Goal: Find specific page/section: Find specific page/section

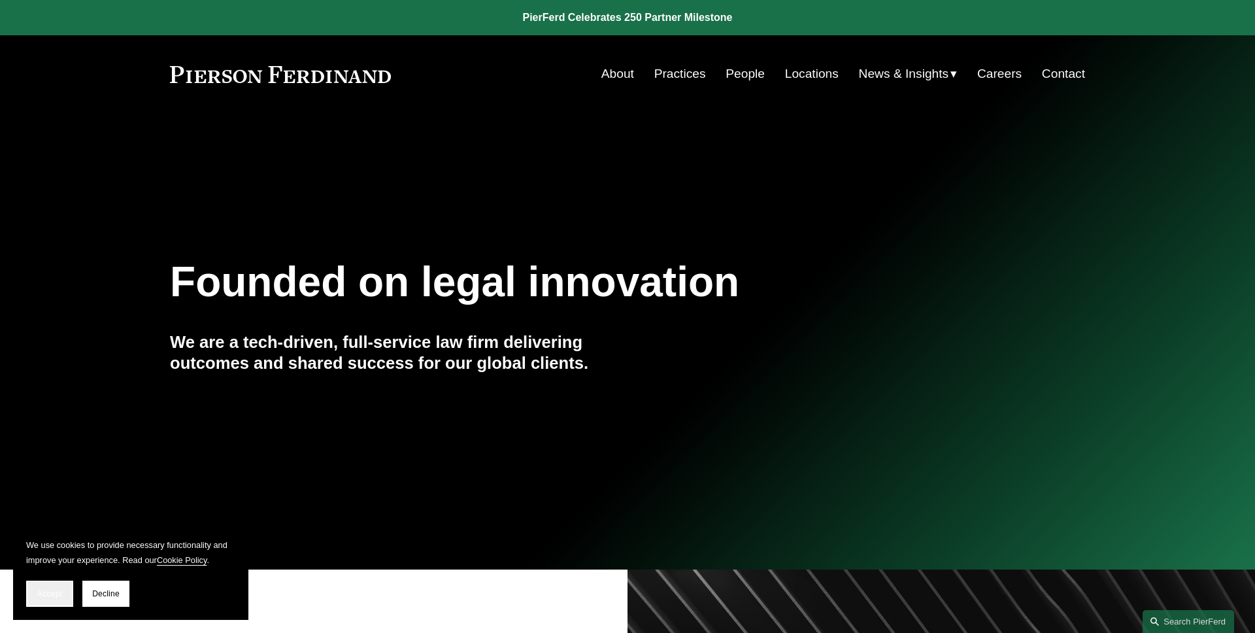
click at [53, 594] on span "Accept" at bounding box center [49, 593] width 25 height 9
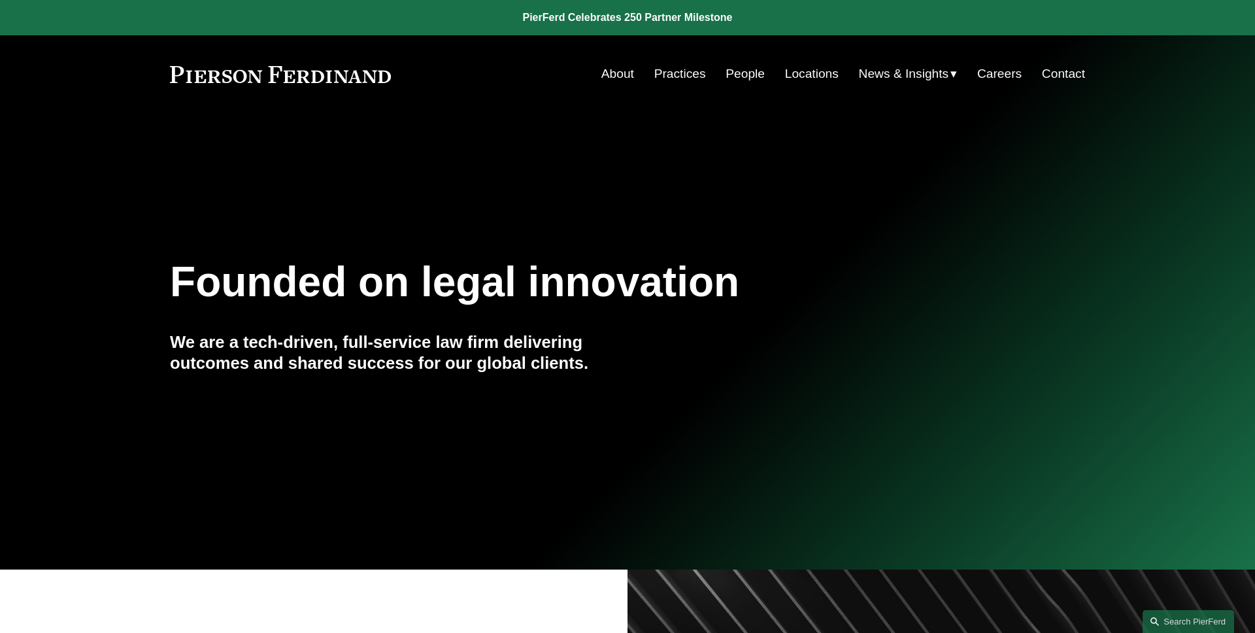
click at [930, 204] on div "Founded on legal innovation We are a tech-driven, full-service law firm deliver…" at bounding box center [627, 341] width 1255 height 403
click at [902, 170] on div "Founded on legal innovation We are a tech-driven, full-service law firm deliver…" at bounding box center [627, 341] width 1255 height 403
click at [1153, 614] on link "Search this site" at bounding box center [1187, 621] width 91 height 23
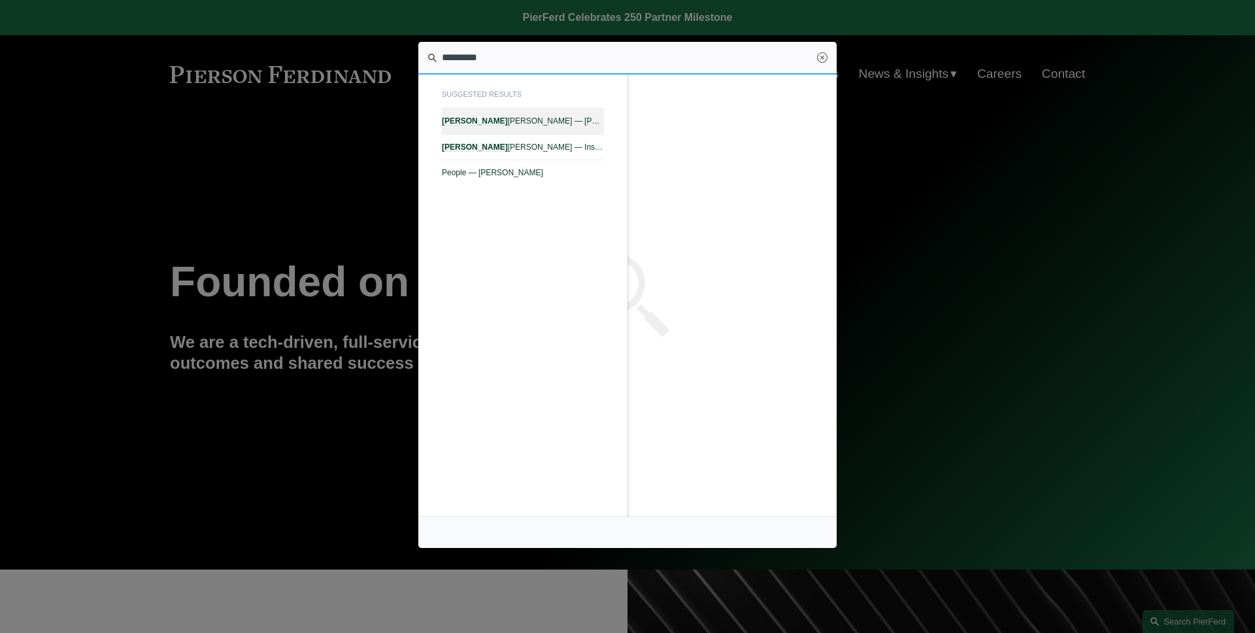
click at [511, 126] on link "Alejandro Pérez — Pierson Ferdinand LLP" at bounding box center [523, 120] width 162 height 25
type input "*********"
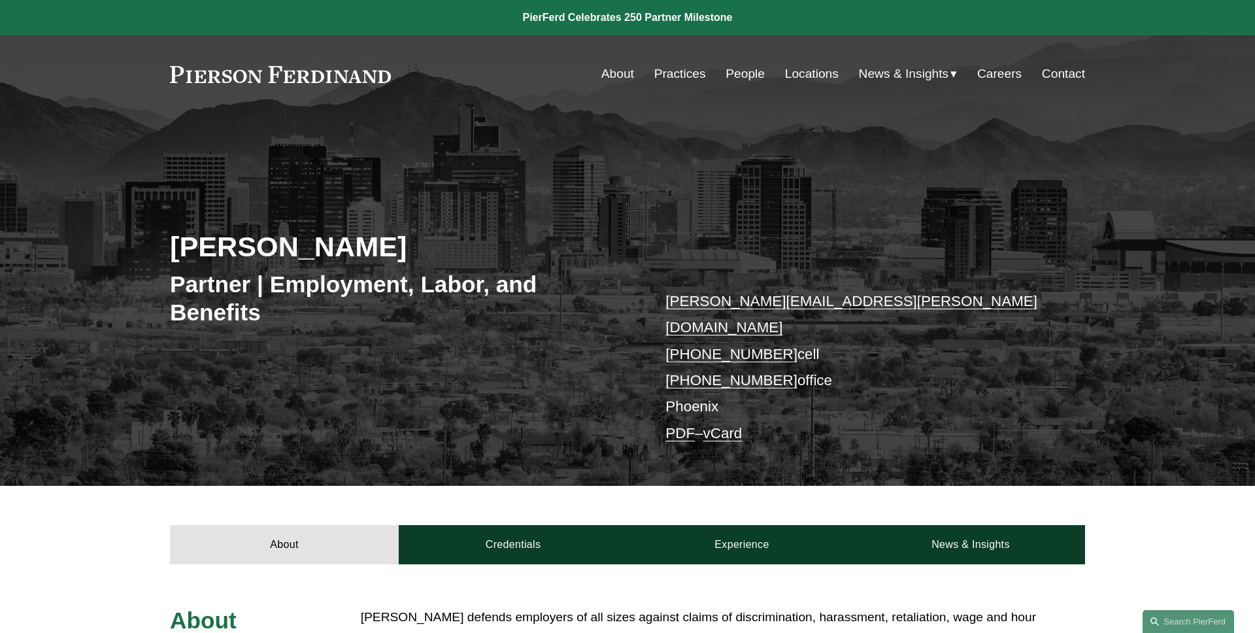
click at [1091, 257] on div "Alejandro Pérez Partner | Employment, Labor, and Benefits alejandro.perez@pierf…" at bounding box center [627, 317] width 1255 height 335
click at [601, 80] on link "About" at bounding box center [617, 73] width 33 height 25
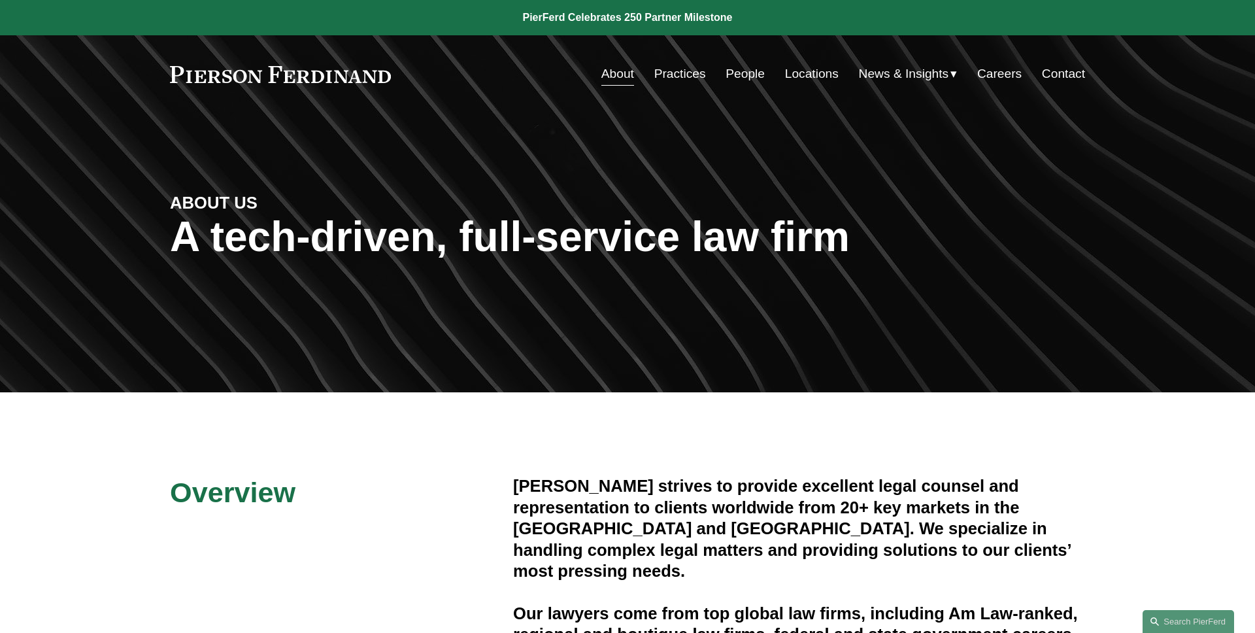
click at [0, 0] on span "Blogs" at bounding box center [0, 0] width 0 height 0
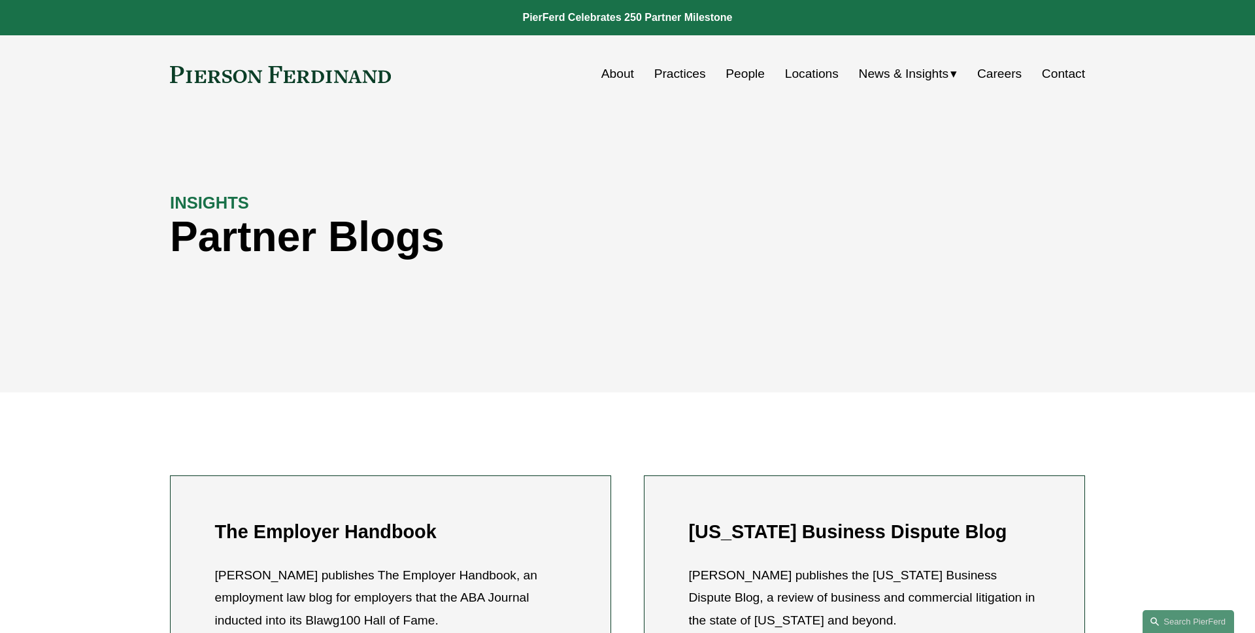
click at [186, 160] on div "INSIGHTS Partner Blogs" at bounding box center [627, 252] width 1255 height 197
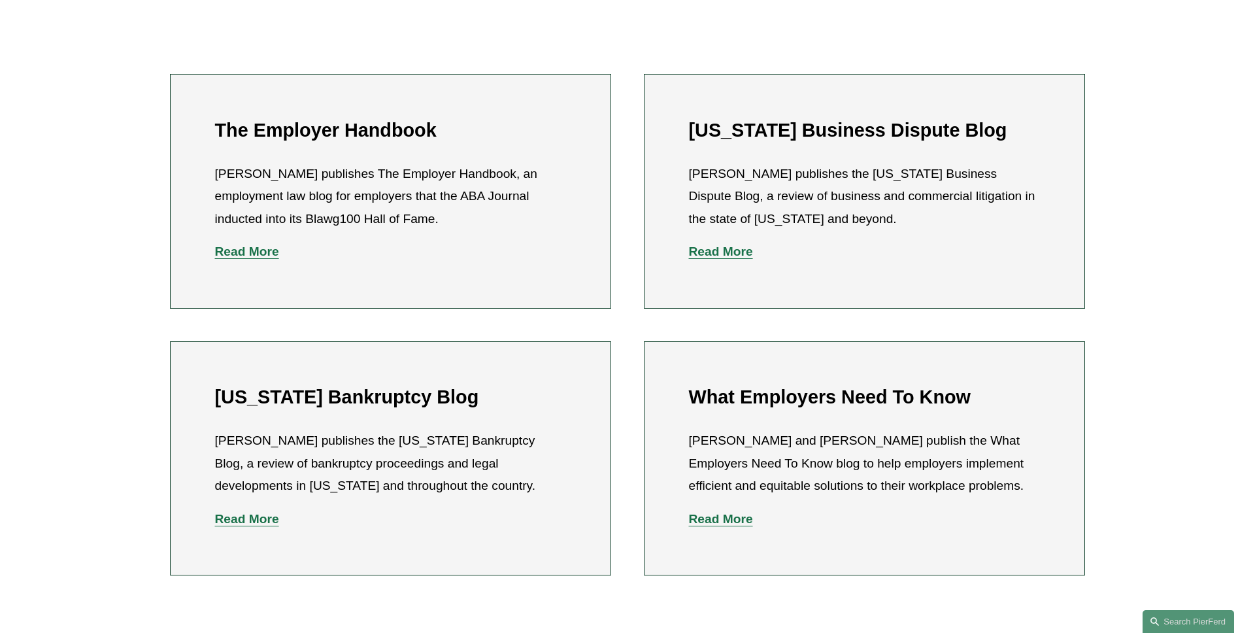
scroll to position [455, 0]
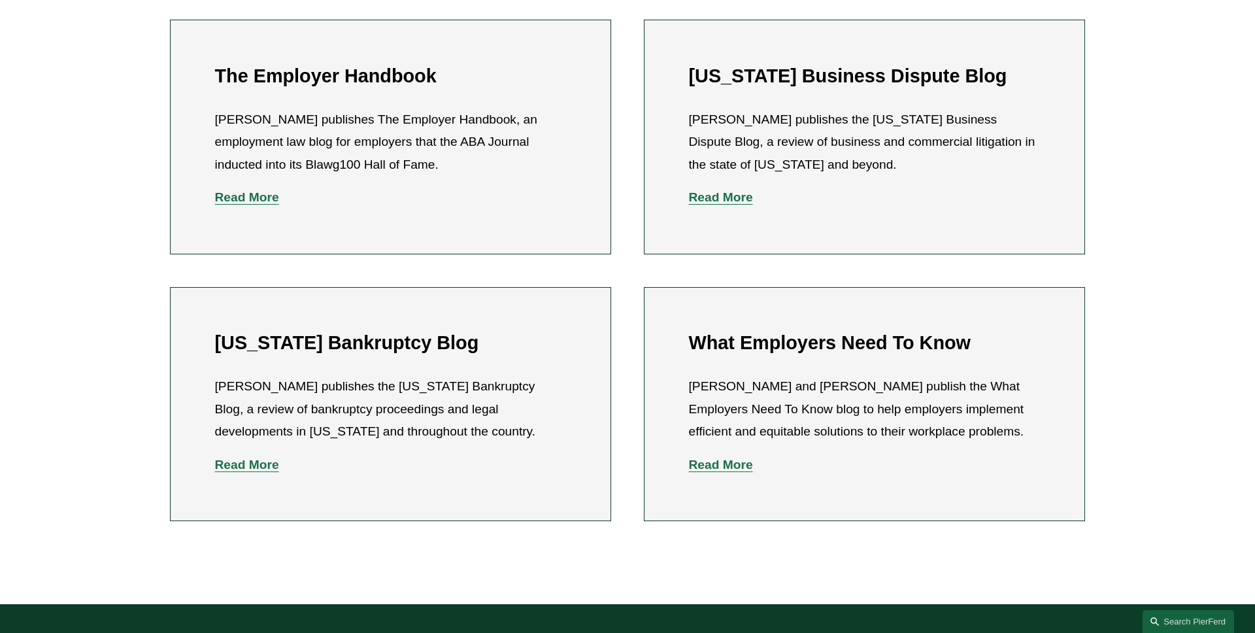
click at [88, 311] on div "The Employer Handbook Eric Meyer publishes The Employer Handbook, an employment…" at bounding box center [627, 270] width 1255 height 666
click at [88, 301] on div "The Employer Handbook Eric Meyer publishes The Employer Handbook, an employment…" at bounding box center [627, 270] width 1255 height 666
click at [88, 288] on div "The Employer Handbook Eric Meyer publishes The Employer Handbook, an employment…" at bounding box center [627, 270] width 1255 height 666
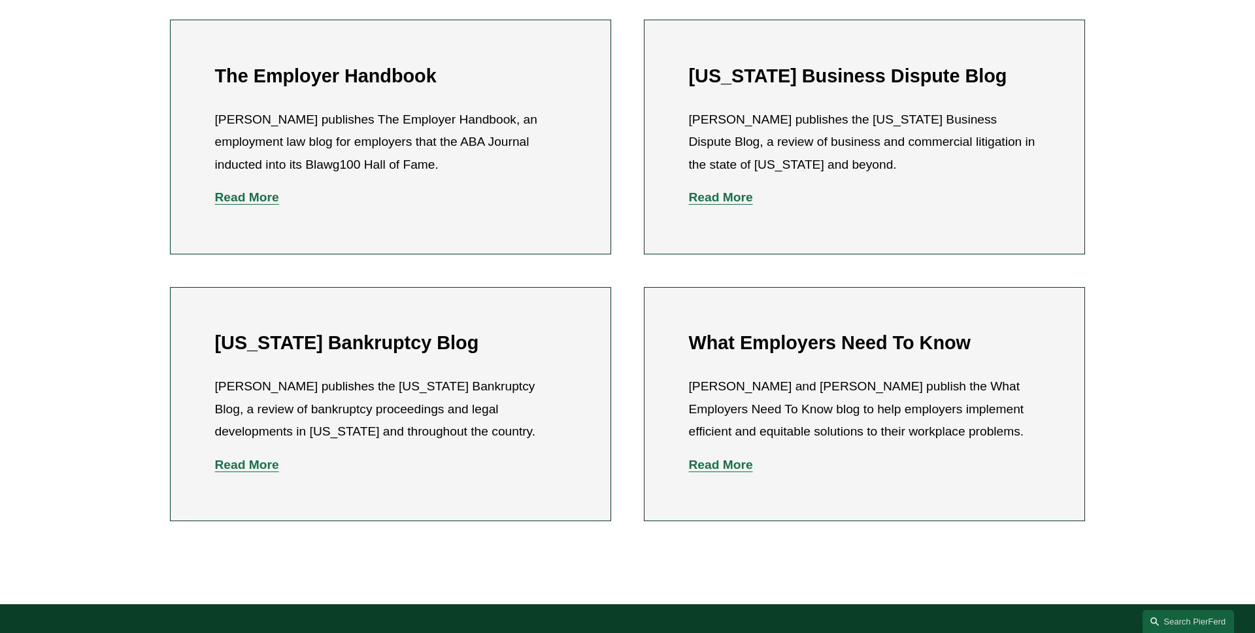
click at [88, 295] on div "The Employer Handbook Eric Meyer publishes The Employer Handbook, an employment…" at bounding box center [627, 270] width 1255 height 666
click at [88, 272] on div "The Employer Handbook Eric Meyer publishes The Employer Handbook, an employment…" at bounding box center [627, 270] width 1255 height 666
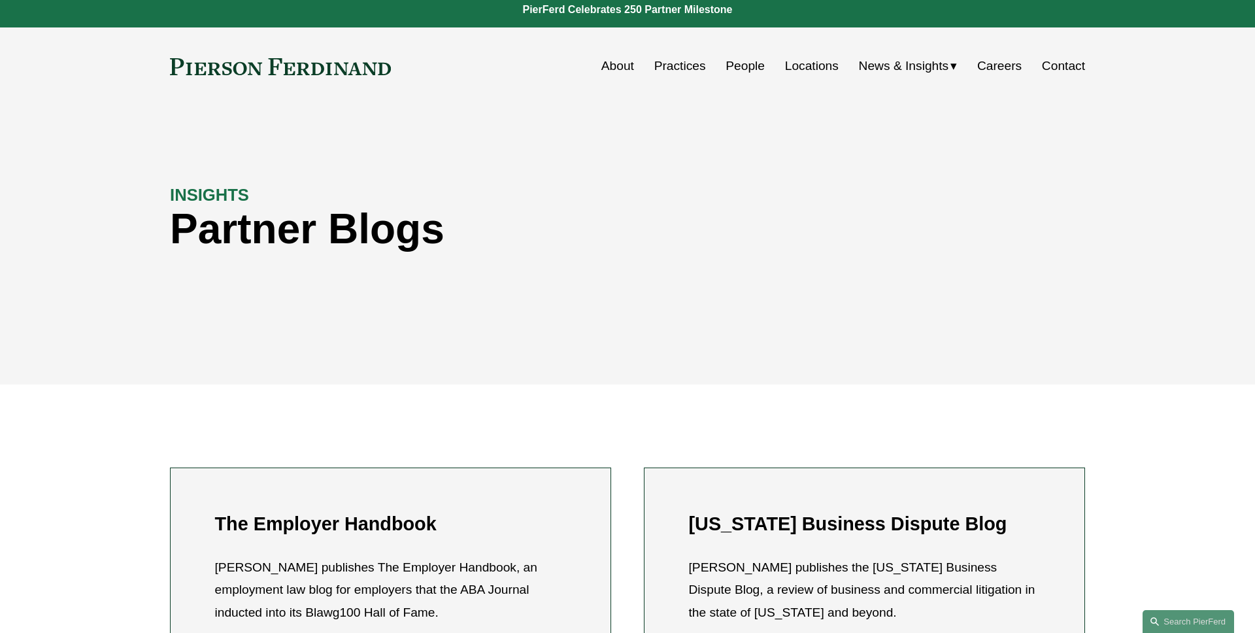
scroll to position [0, 0]
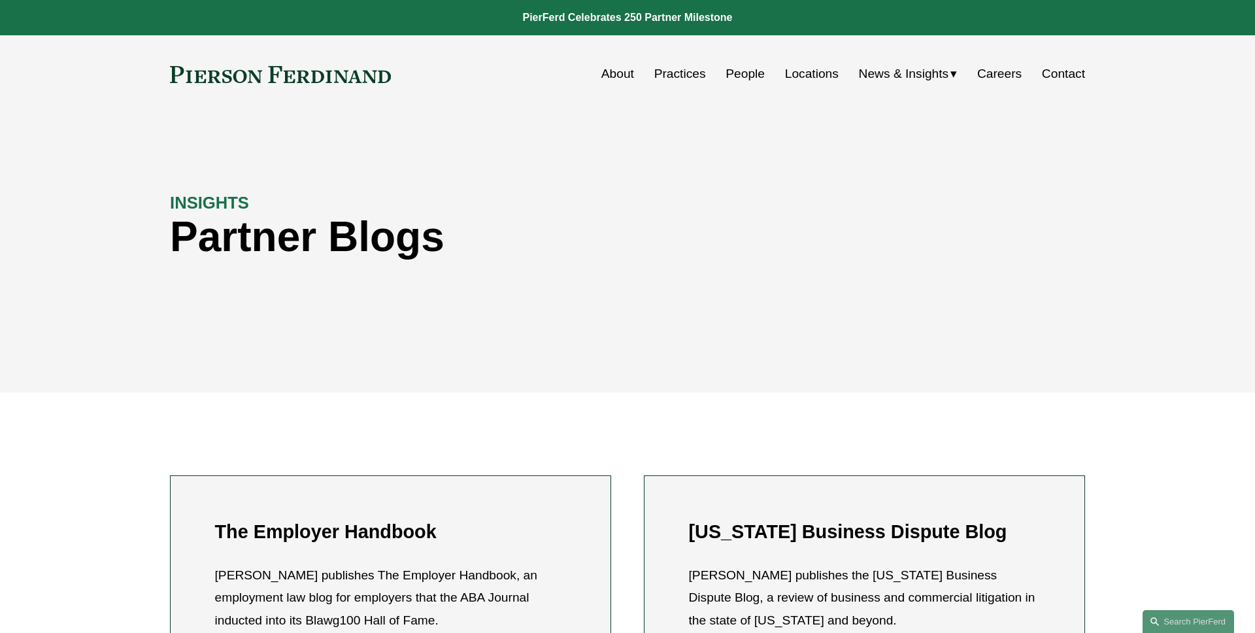
click at [88, 272] on div "INSIGHTS Partner Blogs" at bounding box center [627, 252] width 1255 height 197
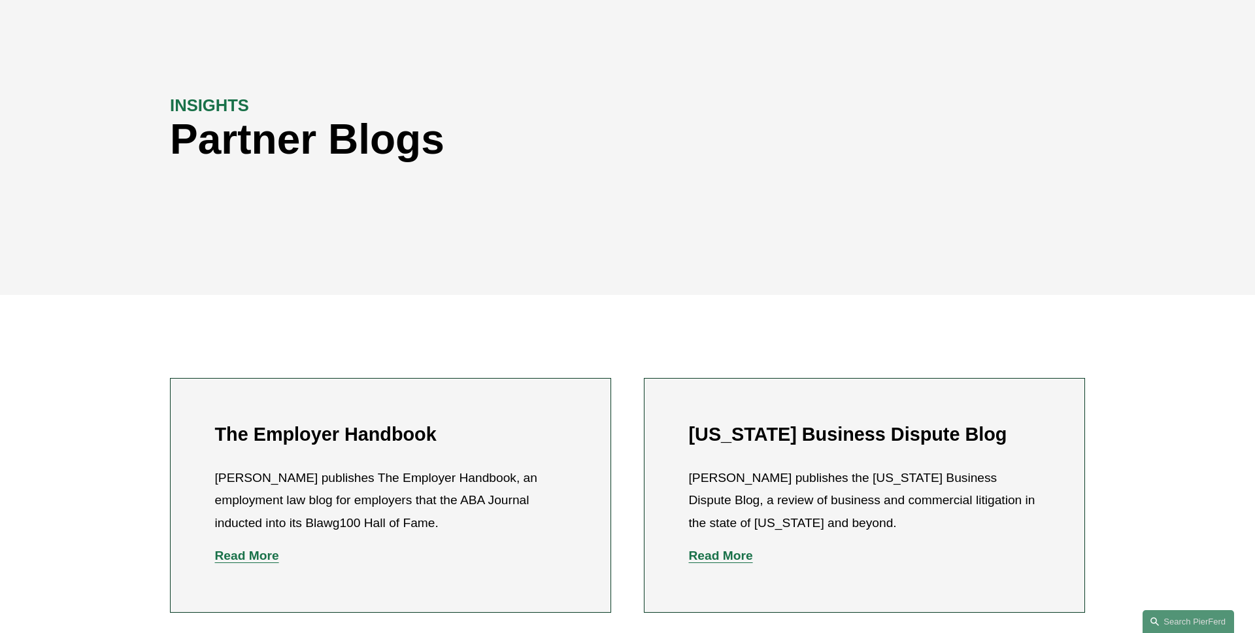
scroll to position [188, 0]
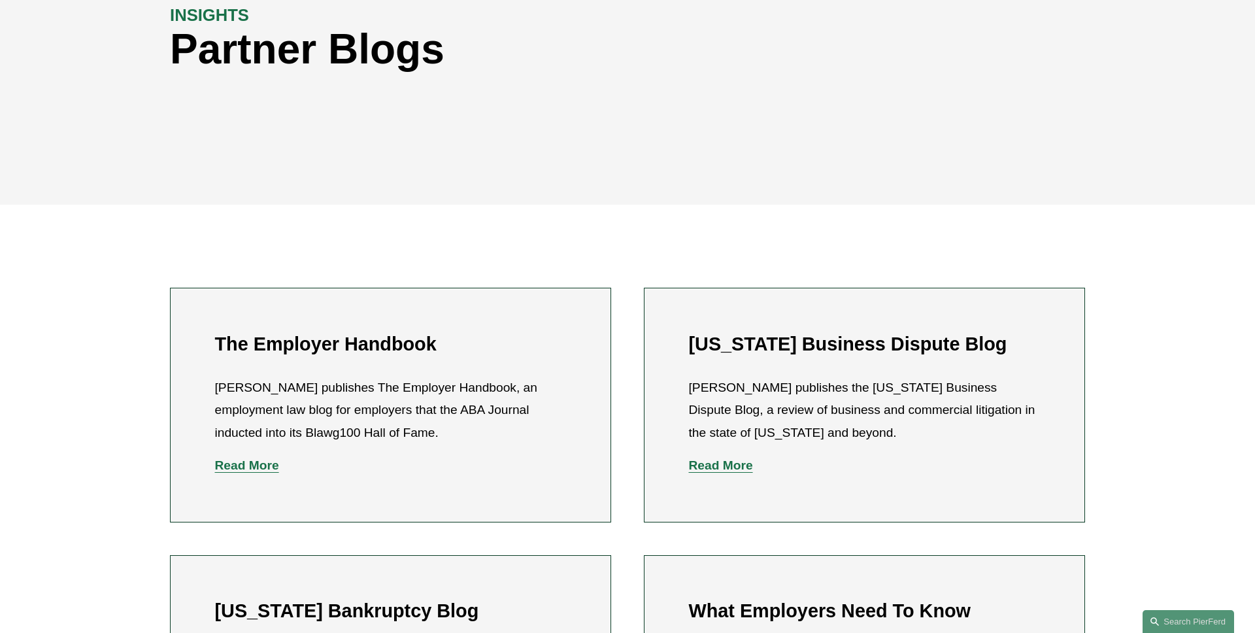
click at [269, 465] on strong "Read More" at bounding box center [247, 465] width 64 height 14
click at [722, 464] on strong "Read More" at bounding box center [721, 465] width 64 height 14
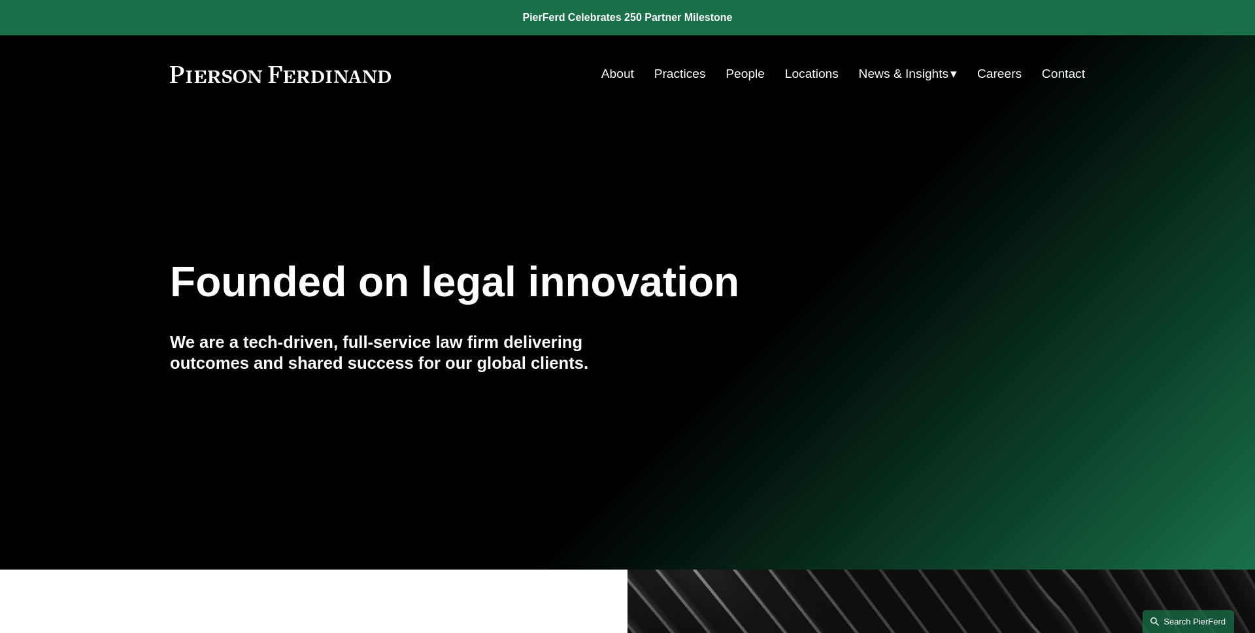
click at [1176, 629] on link "Search this site" at bounding box center [1187, 621] width 91 height 23
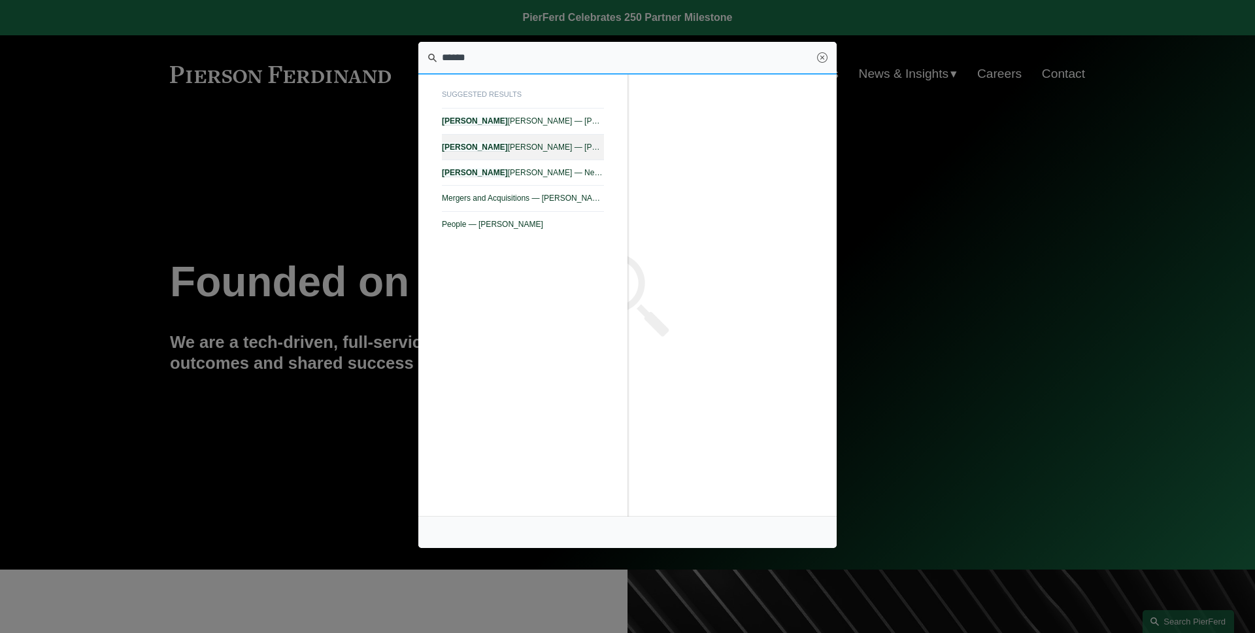
click at [576, 147] on span "Jeremy R. Cnudde — Pierson Ferdinand LLP" at bounding box center [523, 146] width 162 height 9
type input "******"
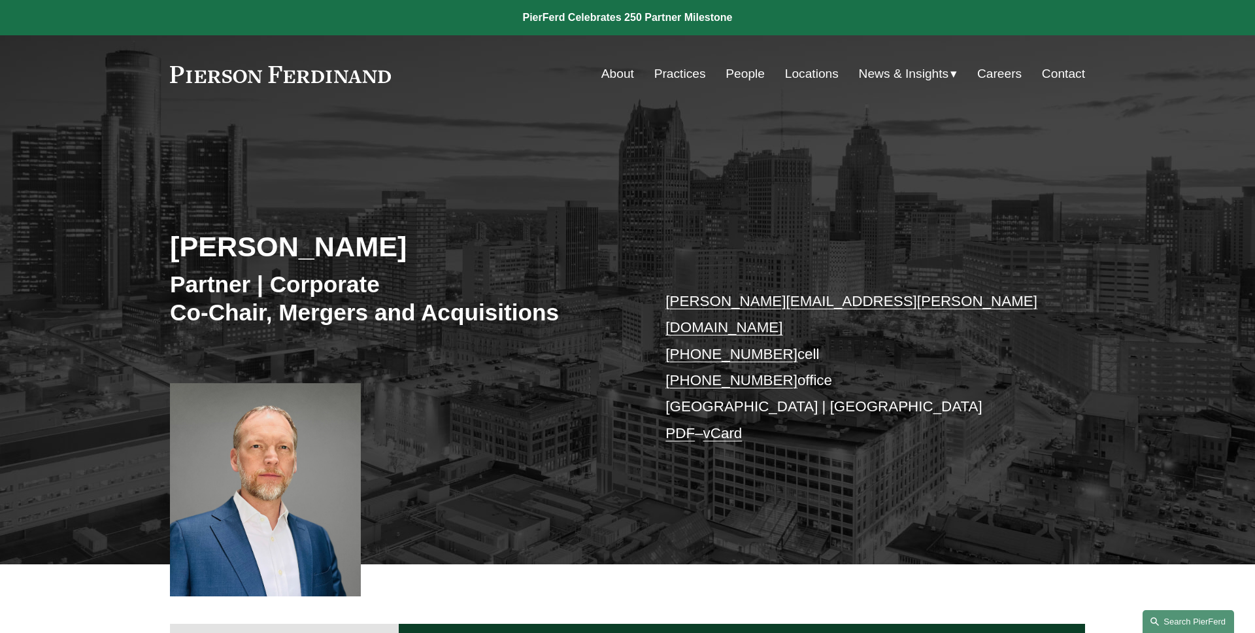
click at [1198, 614] on link "Search this site" at bounding box center [1187, 621] width 91 height 23
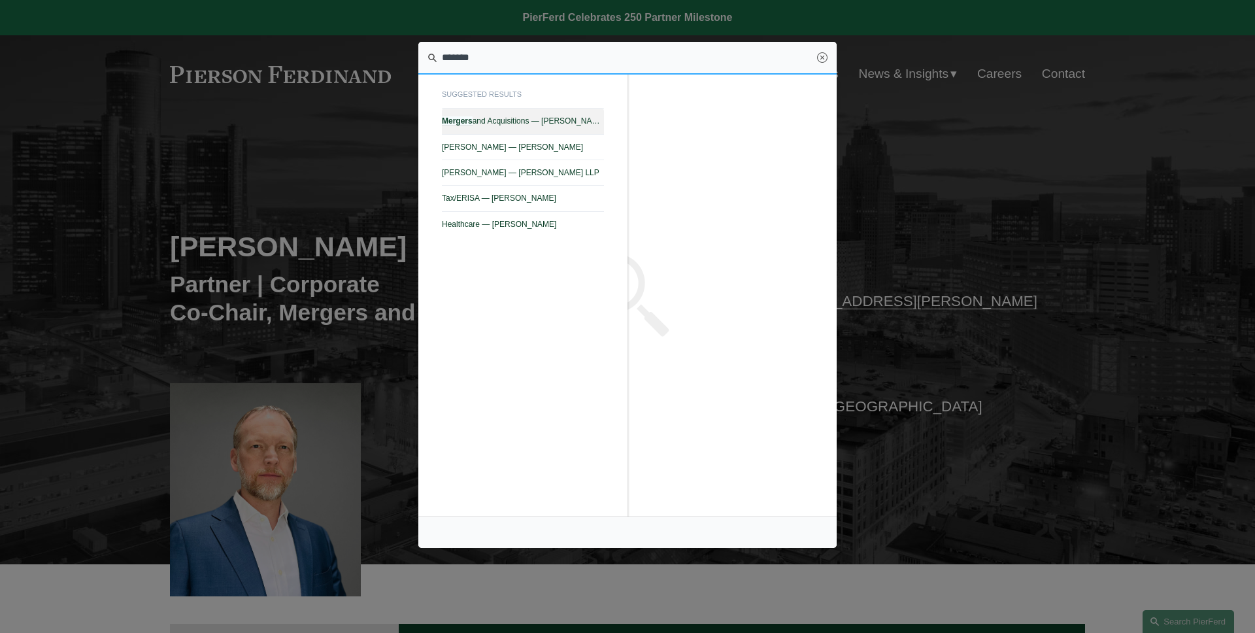
click at [591, 129] on link "Mergers and Acquisitions — Pierson Ferdinand LLP" at bounding box center [523, 120] width 162 height 25
type input "*******"
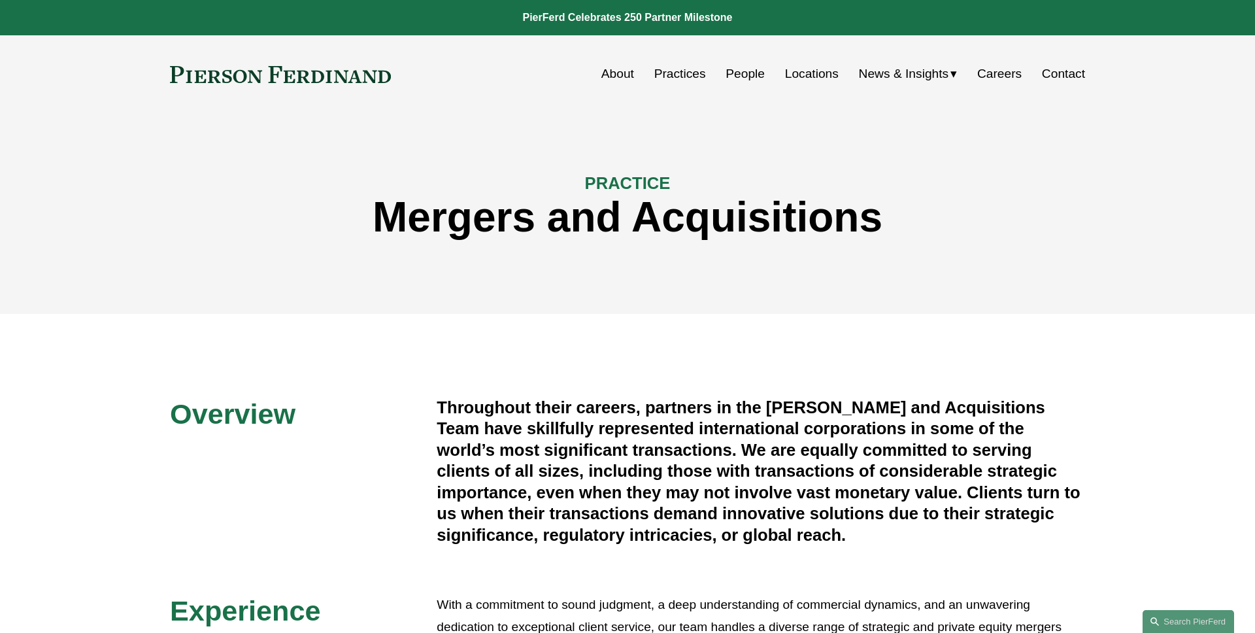
click at [141, 240] on div "PRACTICE Mergers and Acquisitions" at bounding box center [627, 213] width 1255 height 118
click at [672, 76] on link "Practices" at bounding box center [680, 73] width 52 height 25
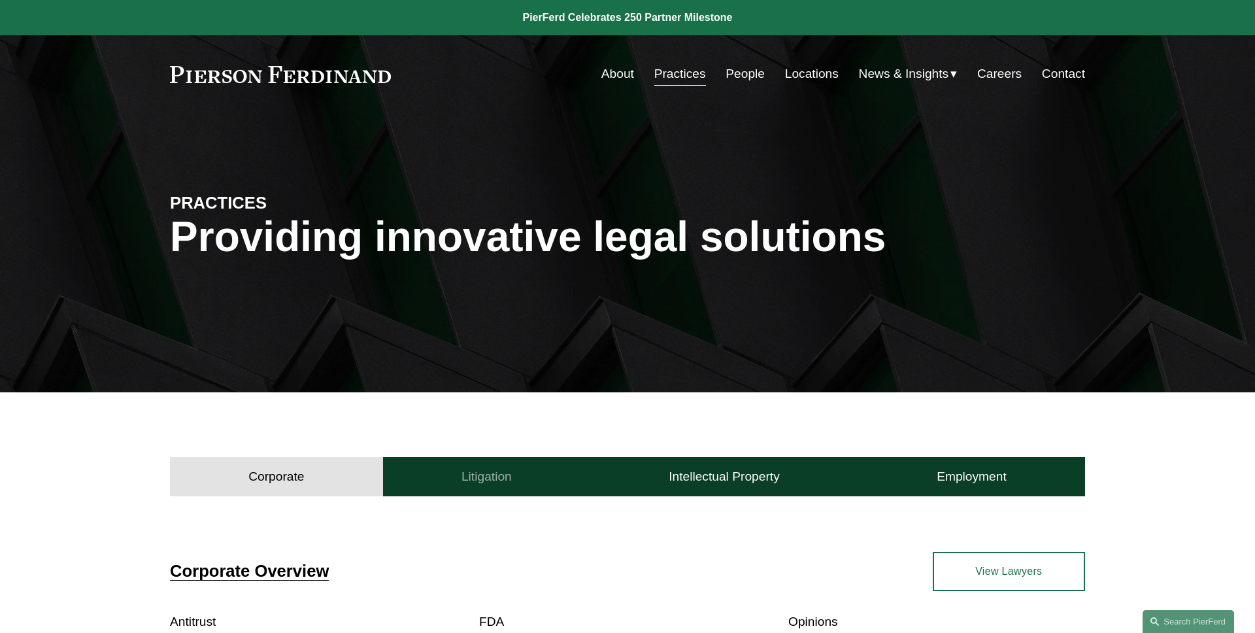
click at [504, 470] on h4 "Litigation" at bounding box center [486, 476] width 50 height 16
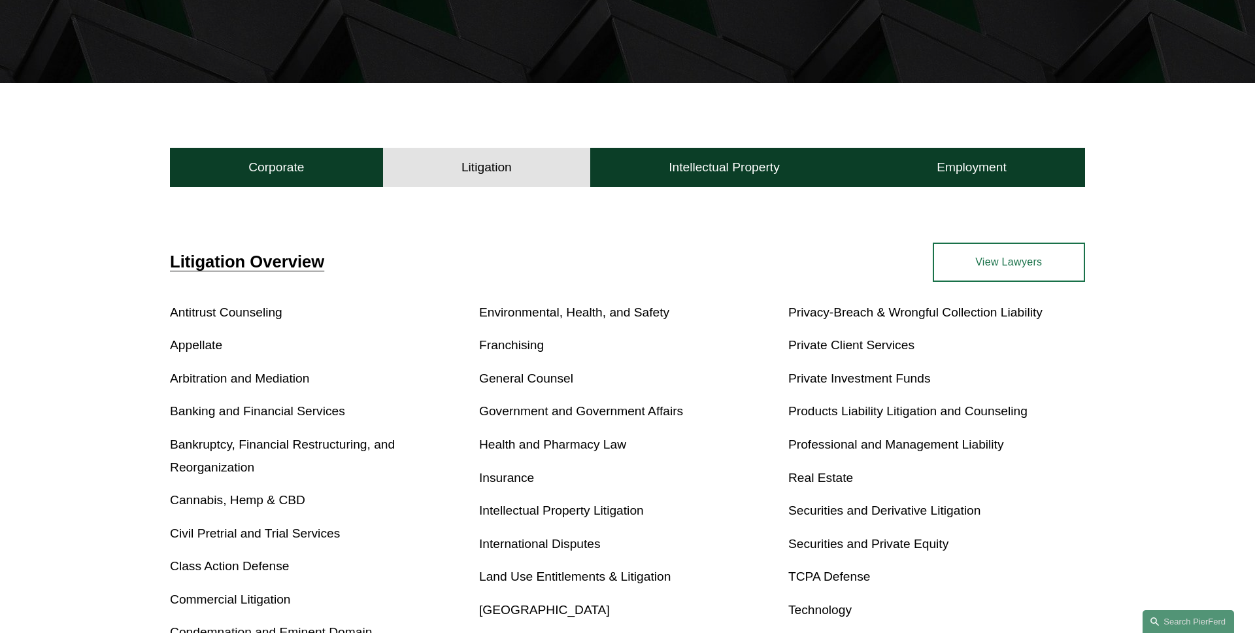
scroll to position [404, 0]
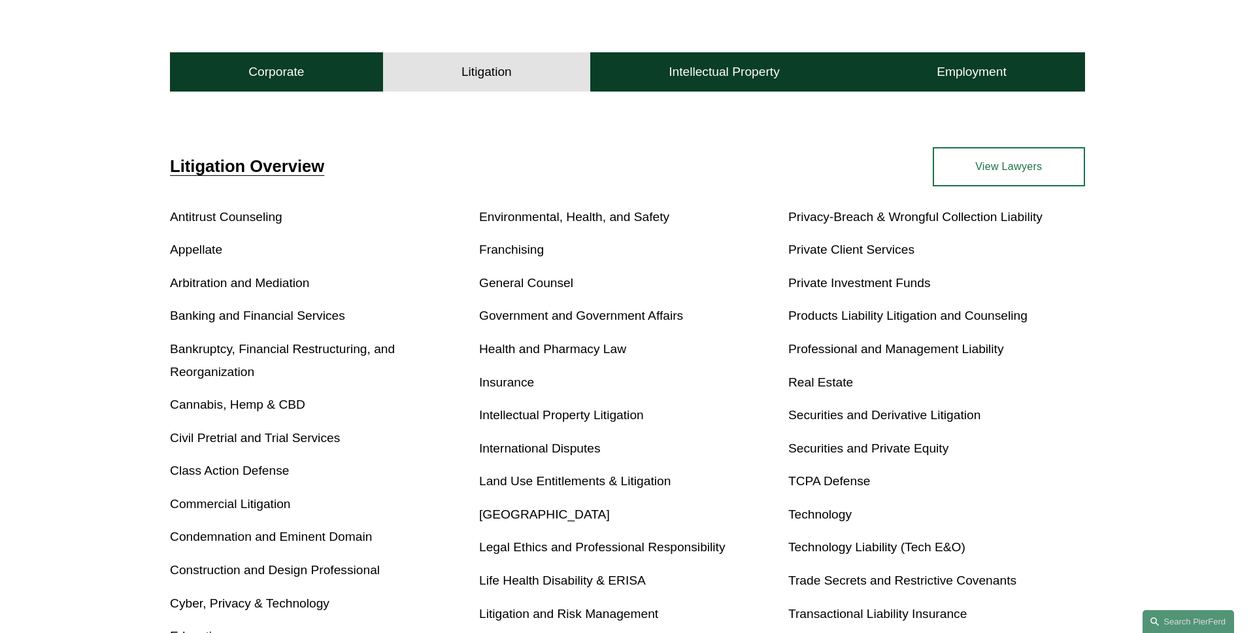
click at [299, 167] on span "Litigation Overview" at bounding box center [247, 166] width 154 height 18
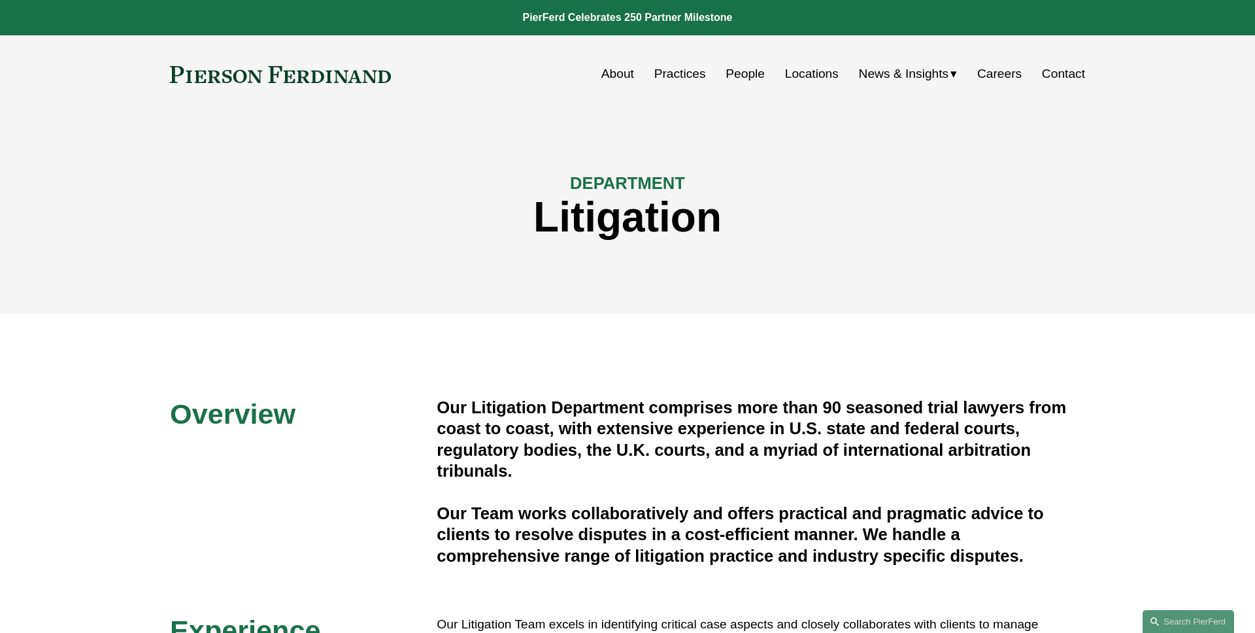
click at [447, 243] on div "Litigation" at bounding box center [627, 222] width 915 height 59
click at [423, 239] on h1 "Litigation" at bounding box center [627, 217] width 915 height 48
click at [484, 255] on div "DEPARTMENT Litigation" at bounding box center [627, 213] width 1255 height 118
click at [1178, 619] on link "Search this site" at bounding box center [1187, 621] width 91 height 23
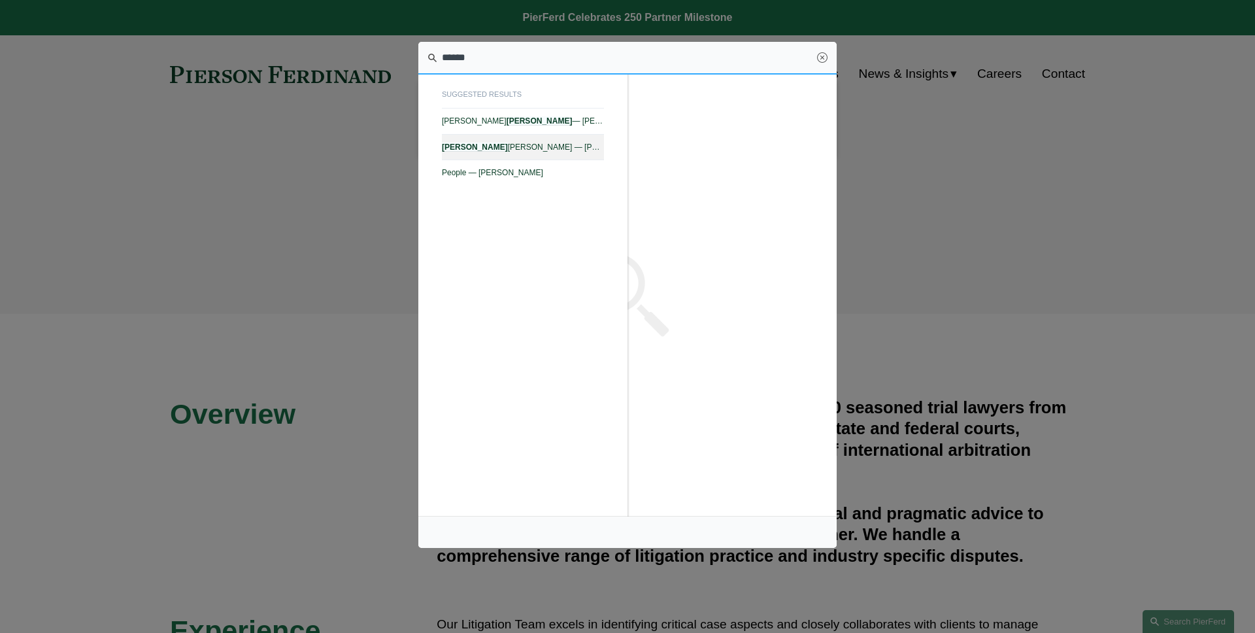
click at [548, 148] on span "Bryan D. Pollard — Pierson Ferdinand LLP" at bounding box center [523, 146] width 162 height 9
type input "*****"
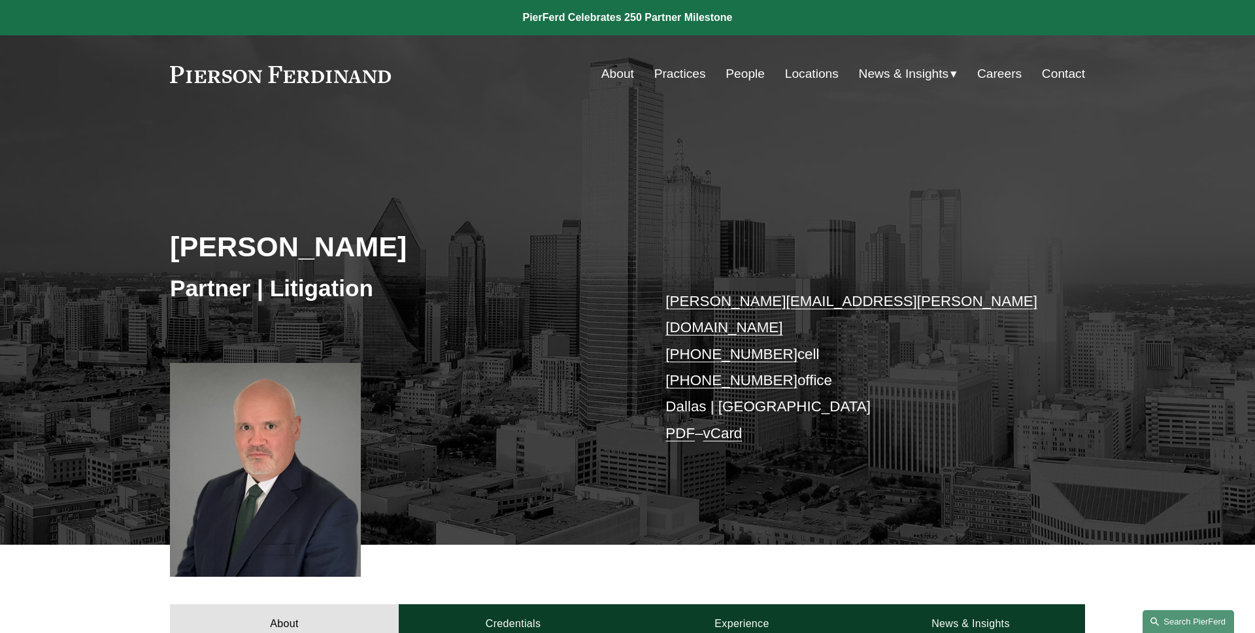
click at [1214, 620] on link "Search this site" at bounding box center [1187, 621] width 91 height 23
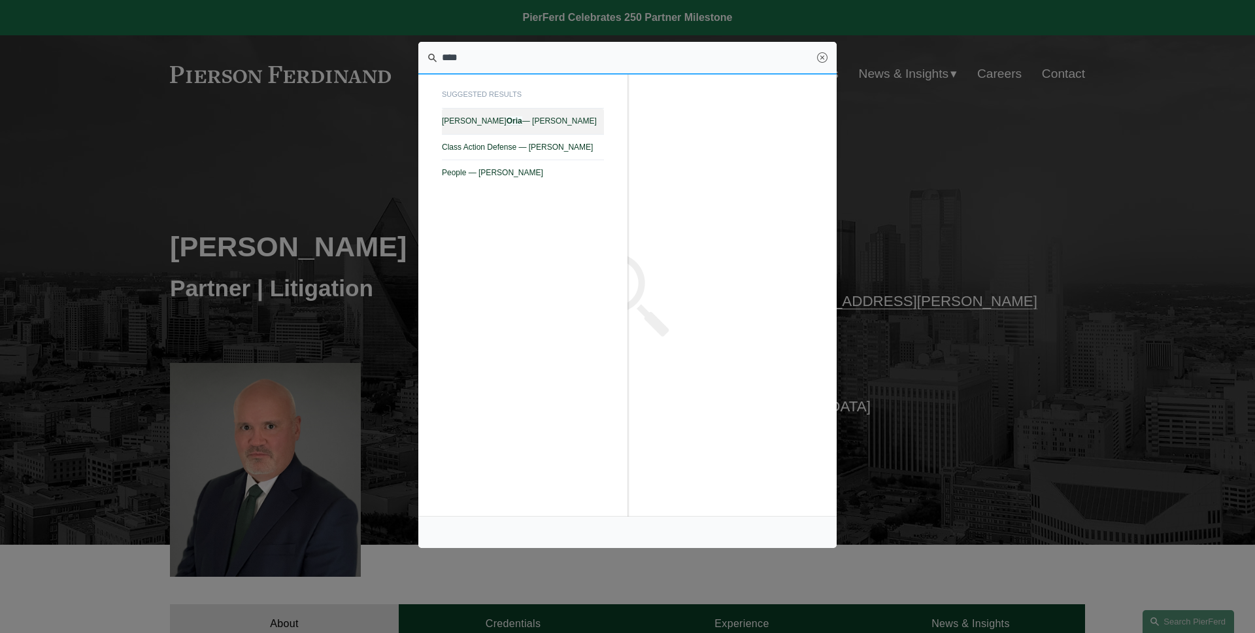
click at [516, 127] on link "Irene Oria — Pierson Ferdinand LLP" at bounding box center [523, 120] width 162 height 25
type input "****"
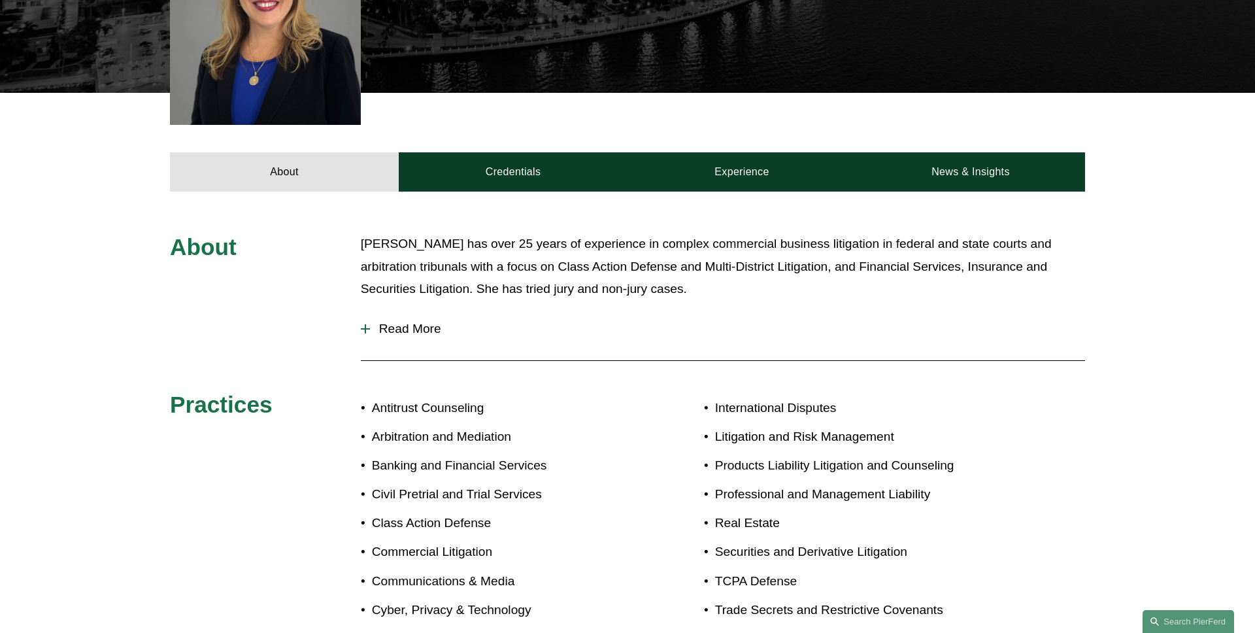
scroll to position [501, 0]
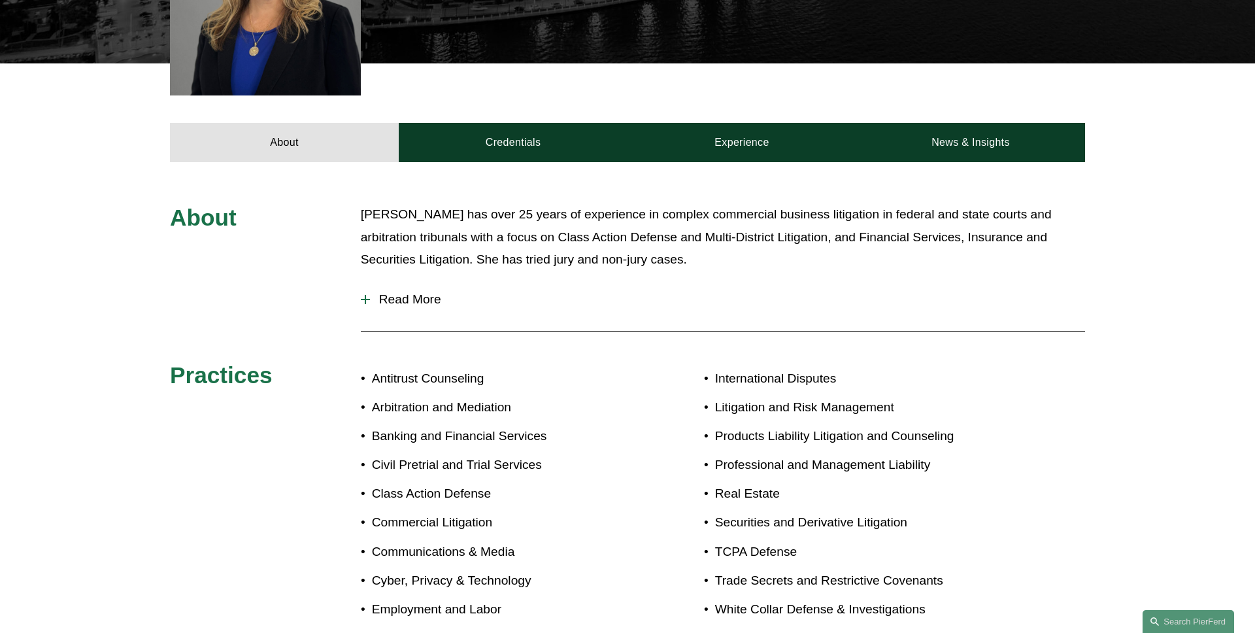
click at [1217, 574] on div "About Ms. Oria has over 25 years of experience in complex commercial business l…" at bounding box center [627, 488] width 1255 height 570
click at [1207, 625] on link "Search this site" at bounding box center [1187, 621] width 91 height 23
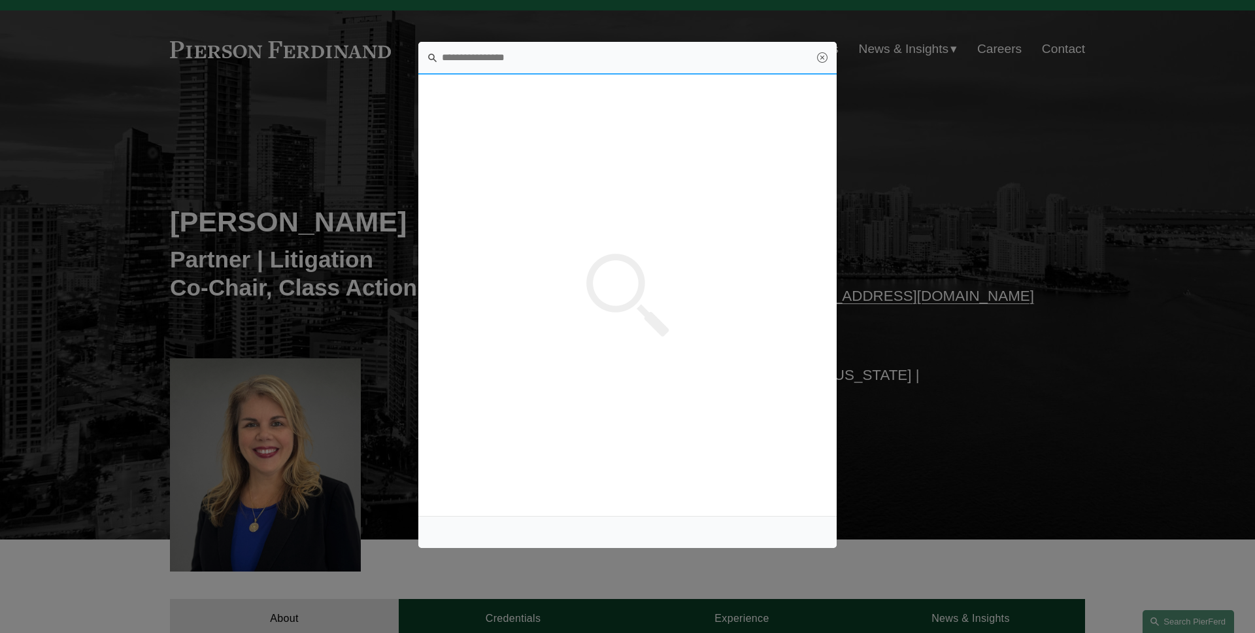
scroll to position [0, 0]
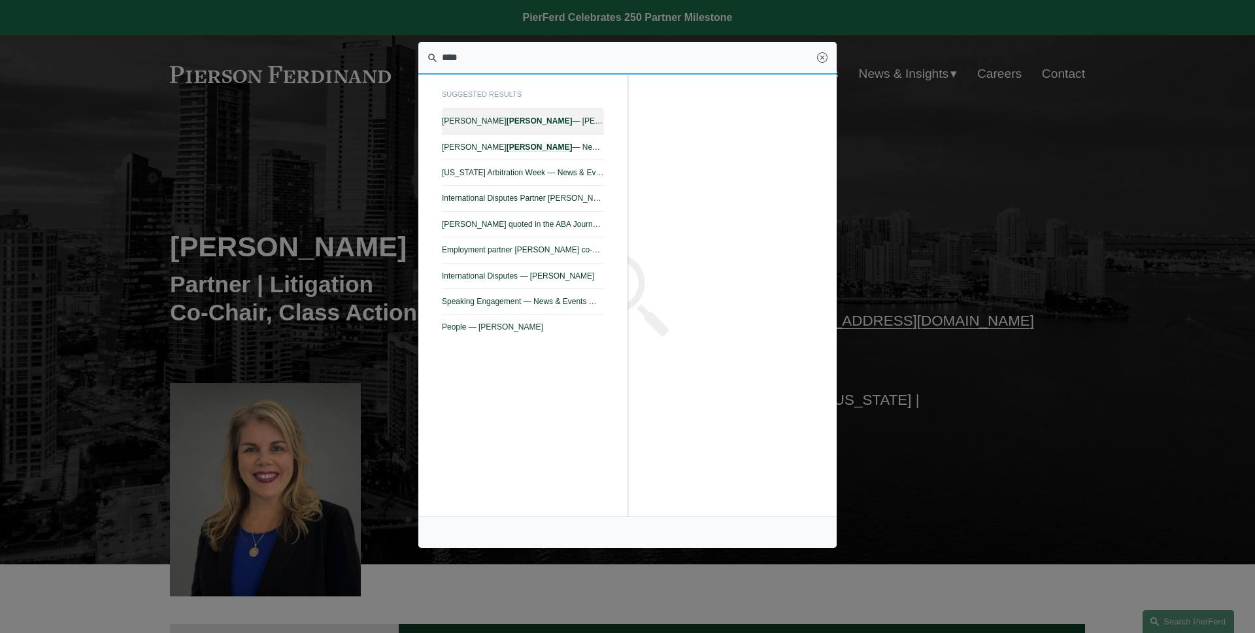
click at [539, 123] on span "Gene M. Burd — Pierson Ferdinand LLP" at bounding box center [523, 120] width 162 height 9
type input "****"
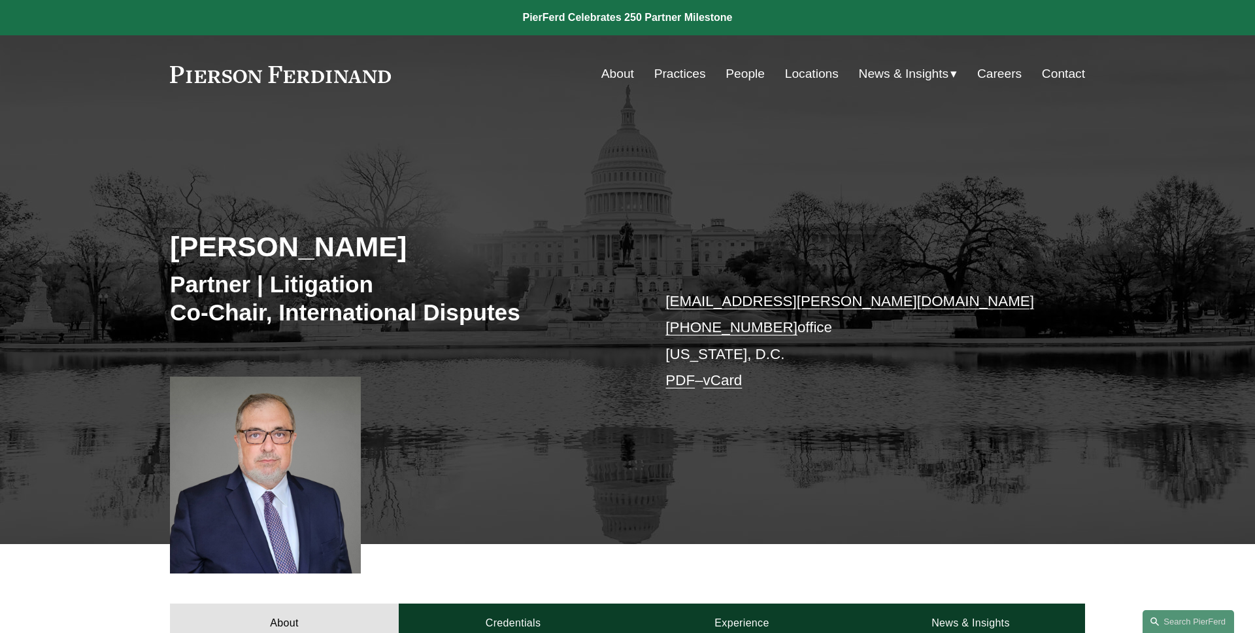
click at [614, 173] on div "[PERSON_NAME] Partner | Litigation Co-Chair, International Disputes [EMAIL_ADDR…" at bounding box center [627, 346] width 1255 height 393
click at [168, 147] on div "[PERSON_NAME] Partner | Litigation Co-Chair, International Disputes [EMAIL_ADDR…" at bounding box center [627, 328] width 1255 height 431
